Goal: Task Accomplishment & Management: Use online tool/utility

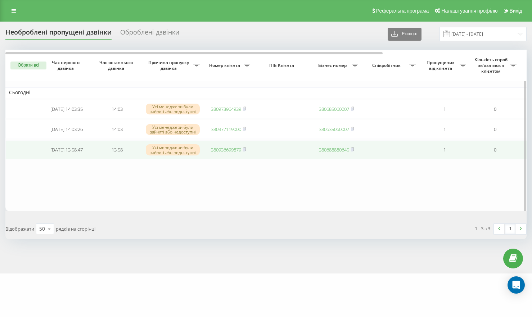
click at [226, 153] on link "380936699879" at bounding box center [226, 149] width 30 height 6
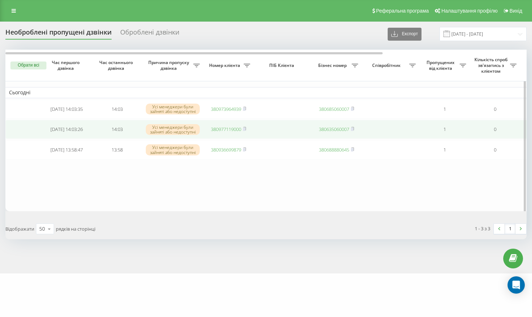
click at [223, 132] on link "380977119000" at bounding box center [226, 129] width 30 height 6
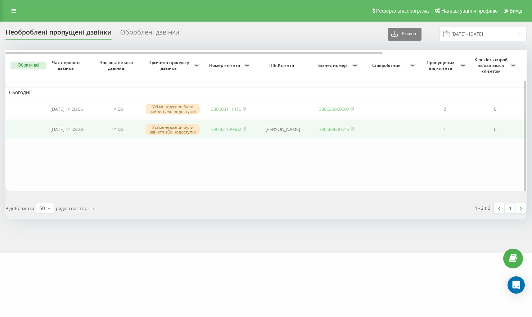
click at [220, 132] on link "380681189562" at bounding box center [226, 129] width 30 height 6
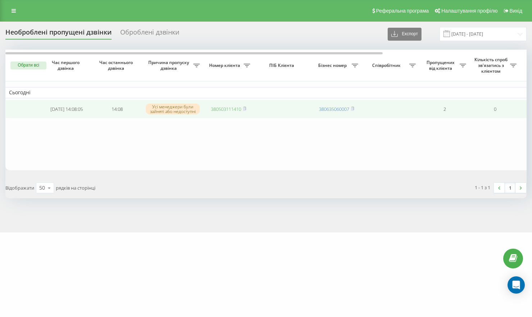
click at [229, 111] on link "380503111410" at bounding box center [226, 109] width 30 height 6
click at [232, 106] on link "380503111410" at bounding box center [226, 109] width 30 height 6
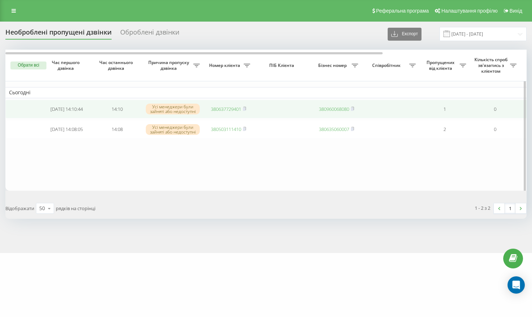
click at [228, 108] on link "380637729401" at bounding box center [226, 109] width 30 height 6
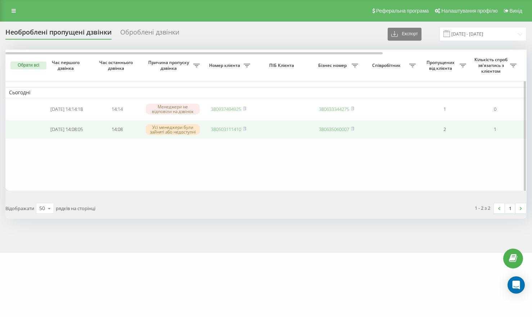
scroll to position [0, 199]
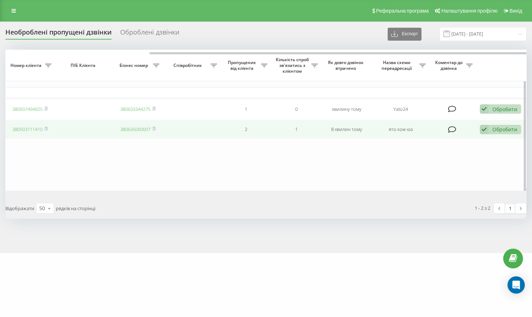
click at [488, 131] on icon at bounding box center [483, 130] width 9 height 10
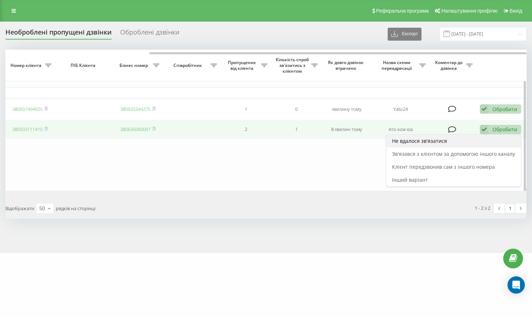
click at [460, 146] on div "Не вдалося зв'язатися" at bounding box center [453, 141] width 135 height 13
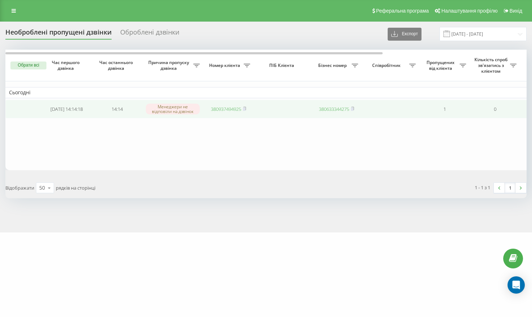
click at [233, 111] on link "380937494925" at bounding box center [226, 109] width 30 height 6
click at [230, 114] on td "380968288589" at bounding box center [228, 109] width 50 height 19
click at [228, 108] on link "380968288589" at bounding box center [226, 109] width 30 height 6
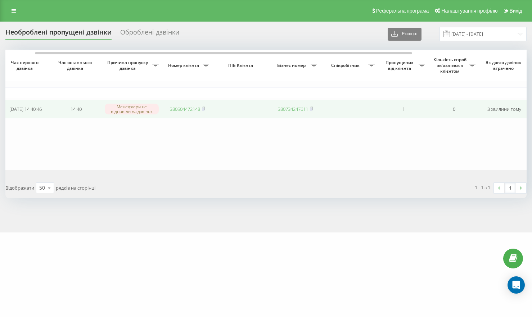
scroll to position [0, 56]
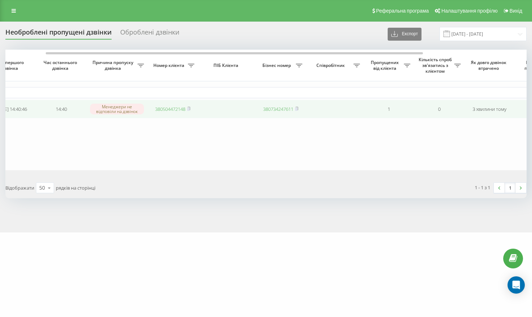
click at [172, 109] on link "380504472148" at bounding box center [170, 109] width 30 height 6
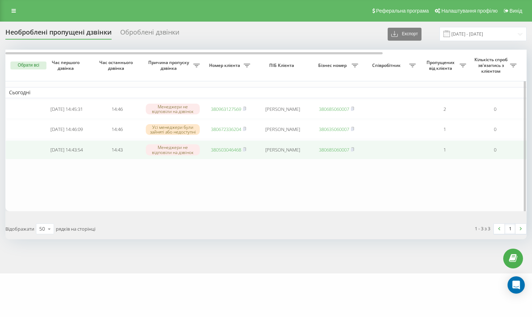
click at [222, 152] on link "380503046468" at bounding box center [226, 149] width 30 height 6
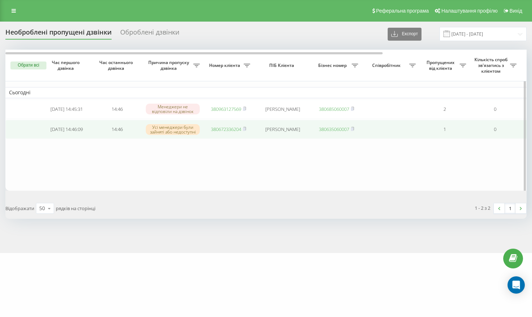
click at [232, 130] on link "380672336204" at bounding box center [226, 129] width 30 height 6
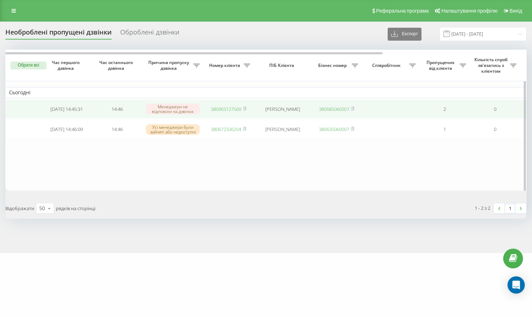
click at [231, 108] on link "380963127569" at bounding box center [226, 109] width 30 height 6
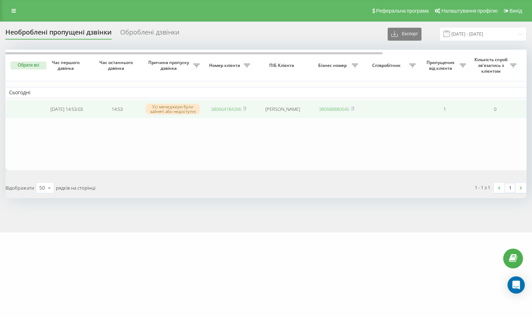
click at [222, 108] on link "380664184396" at bounding box center [226, 109] width 30 height 6
